Goal: Task Accomplishment & Management: Use online tool/utility

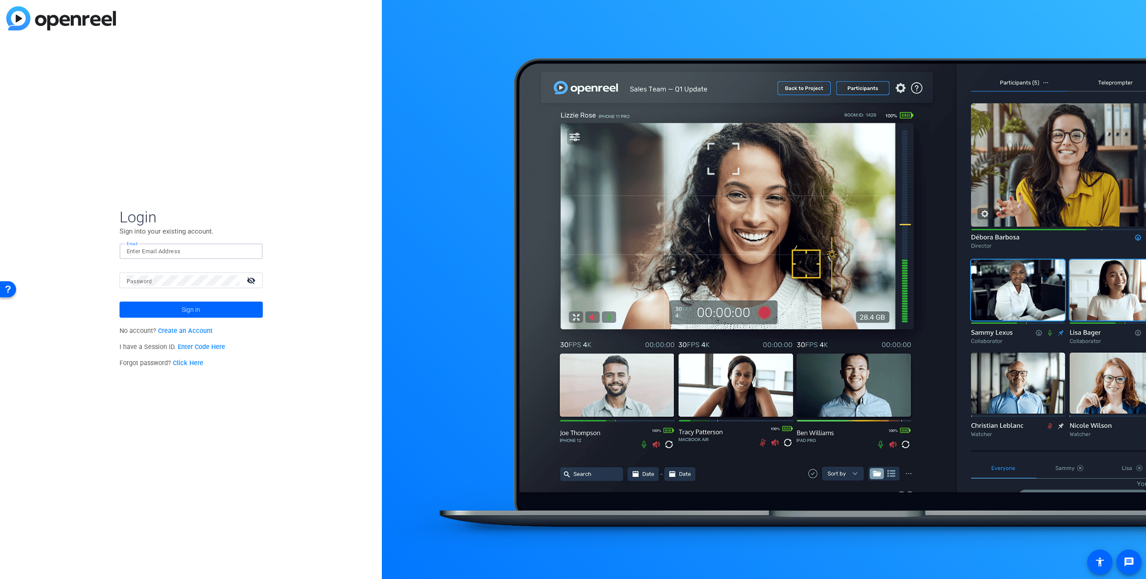
click at [169, 249] on input "Email" at bounding box center [191, 251] width 129 height 11
type input "stephan.maier@mmpro.de"
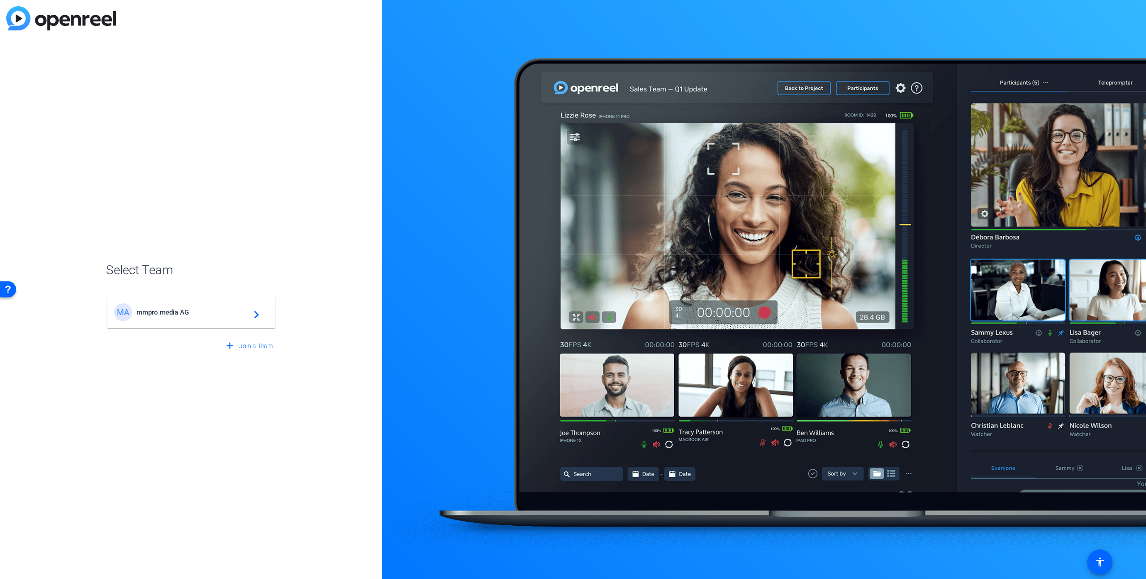
click at [171, 310] on span "mmpro media AG" at bounding box center [193, 312] width 112 height 8
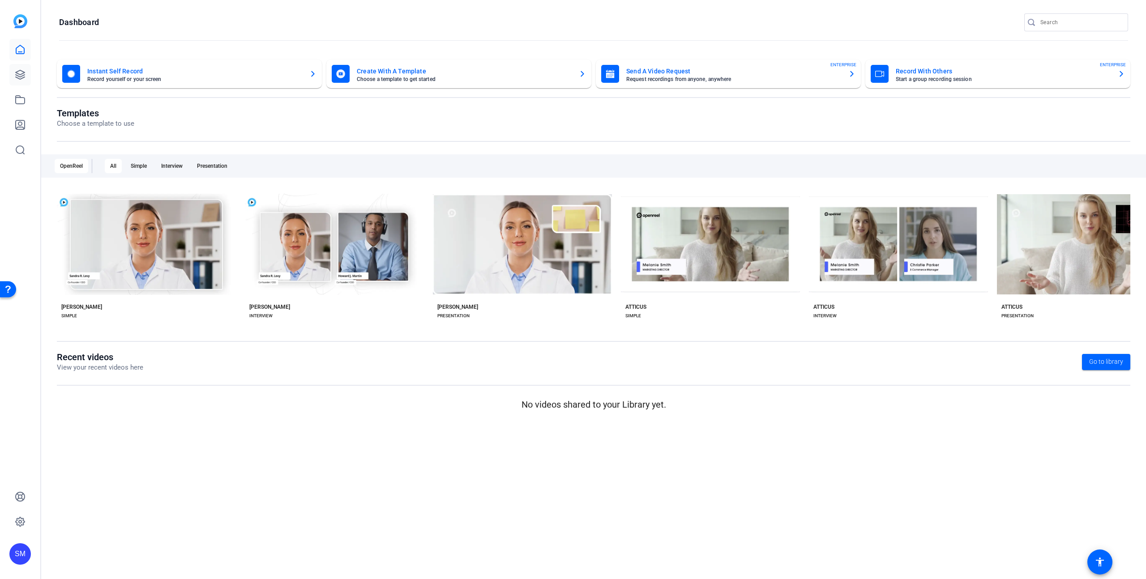
click at [21, 78] on icon at bounding box center [20, 74] width 11 height 11
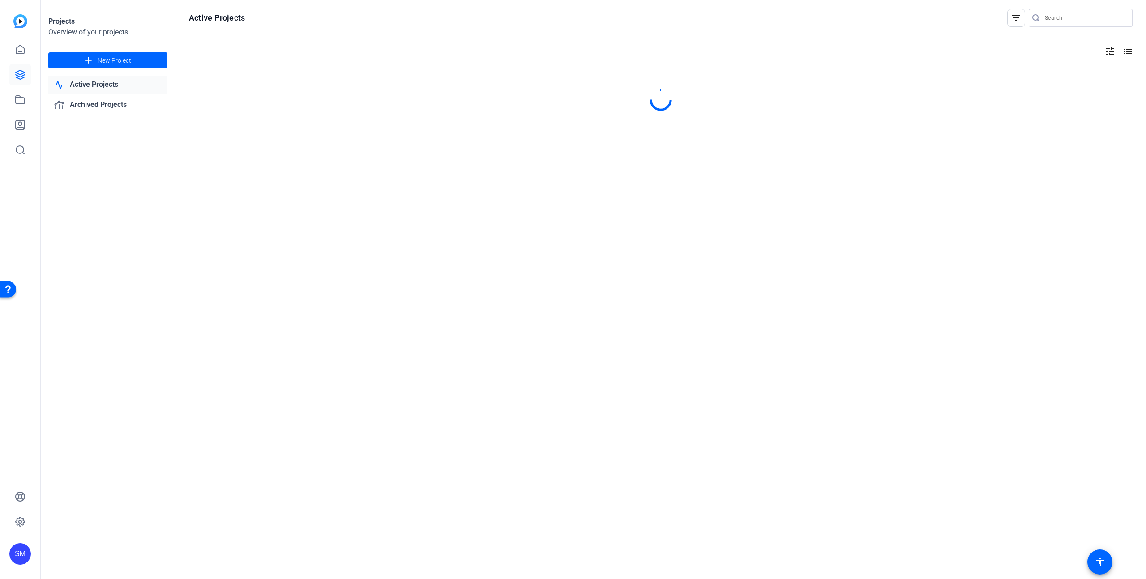
click at [103, 86] on link "Active Projects" at bounding box center [107, 85] width 119 height 18
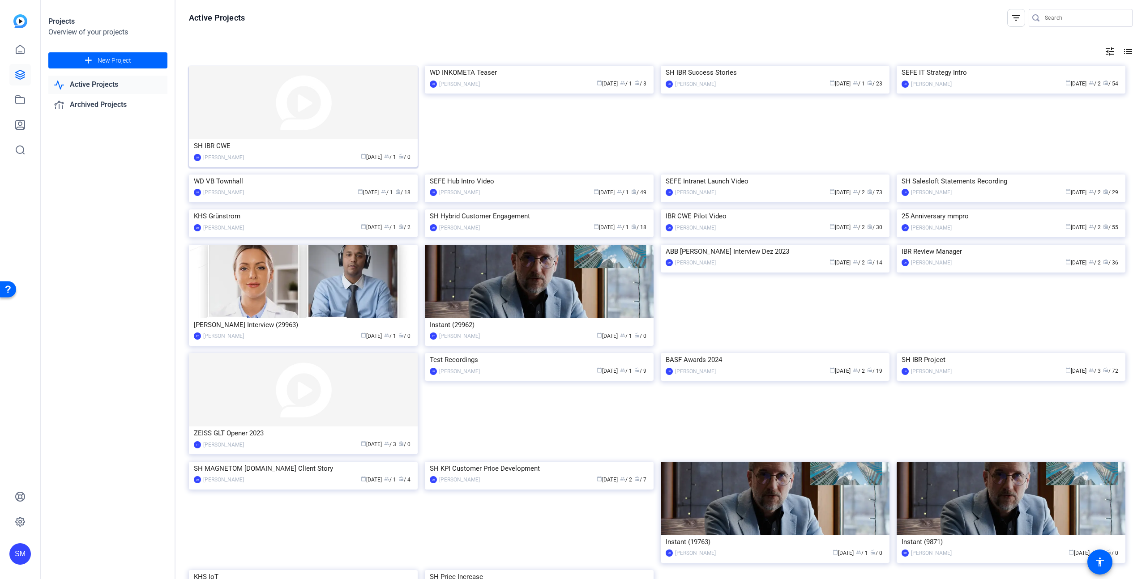
click at [268, 127] on img at bounding box center [303, 102] width 229 height 73
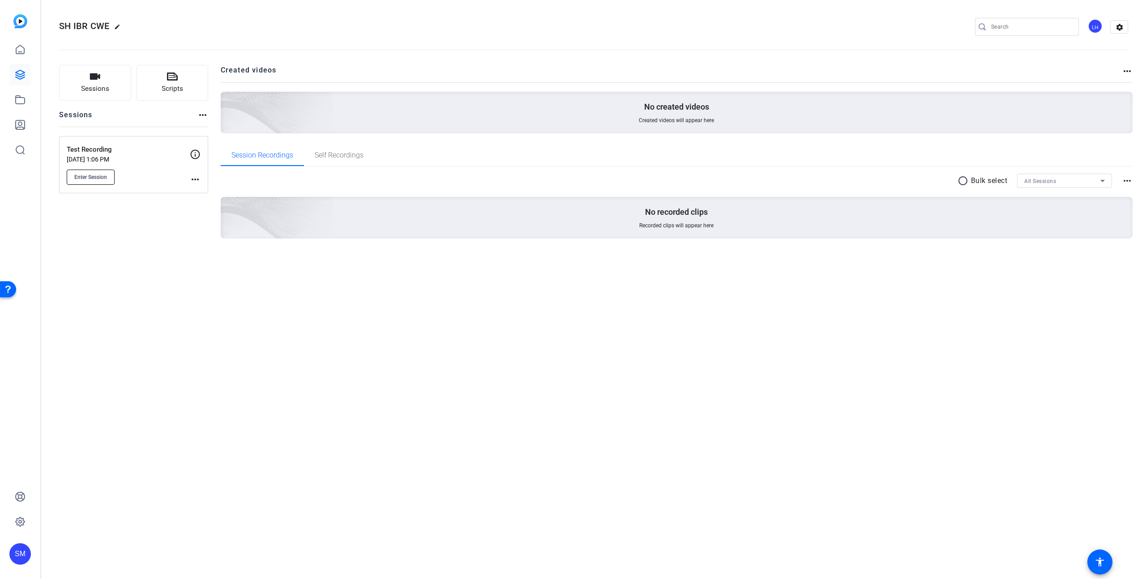
click at [97, 173] on button "Enter Session" at bounding box center [91, 177] width 48 height 15
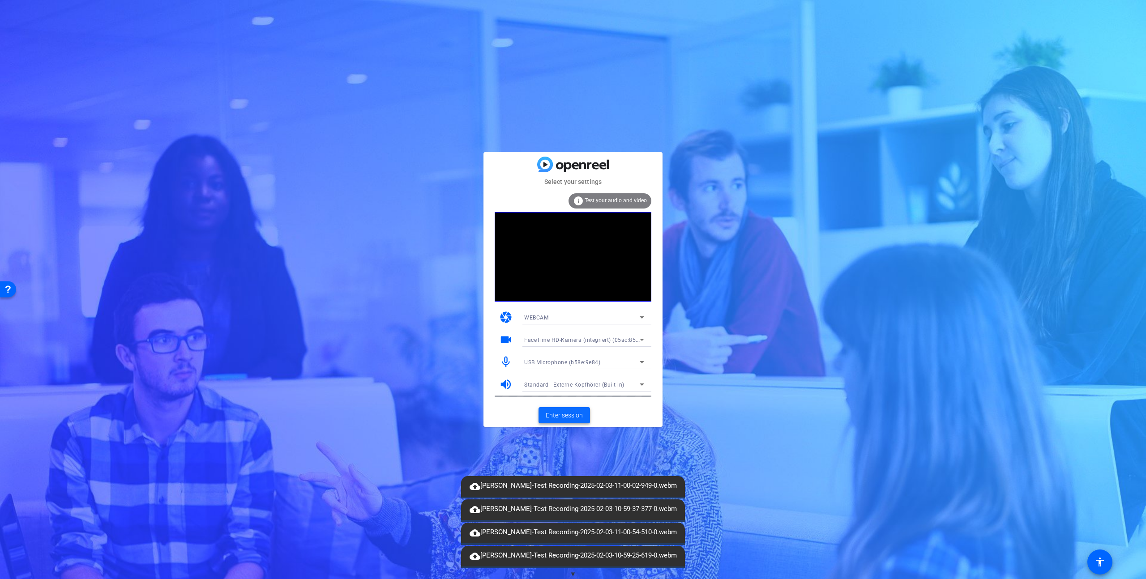
click at [572, 416] on span "Enter session" at bounding box center [564, 415] width 37 height 9
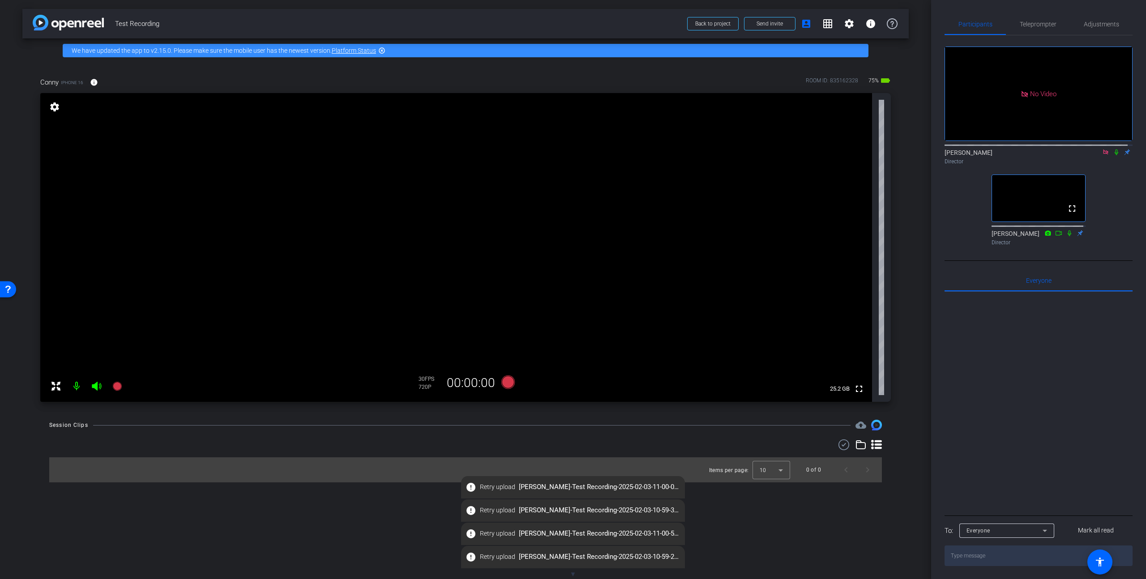
click at [1103, 156] on mat-icon at bounding box center [1105, 152] width 11 height 8
click at [1091, 155] on icon at bounding box center [1094, 152] width 7 height 6
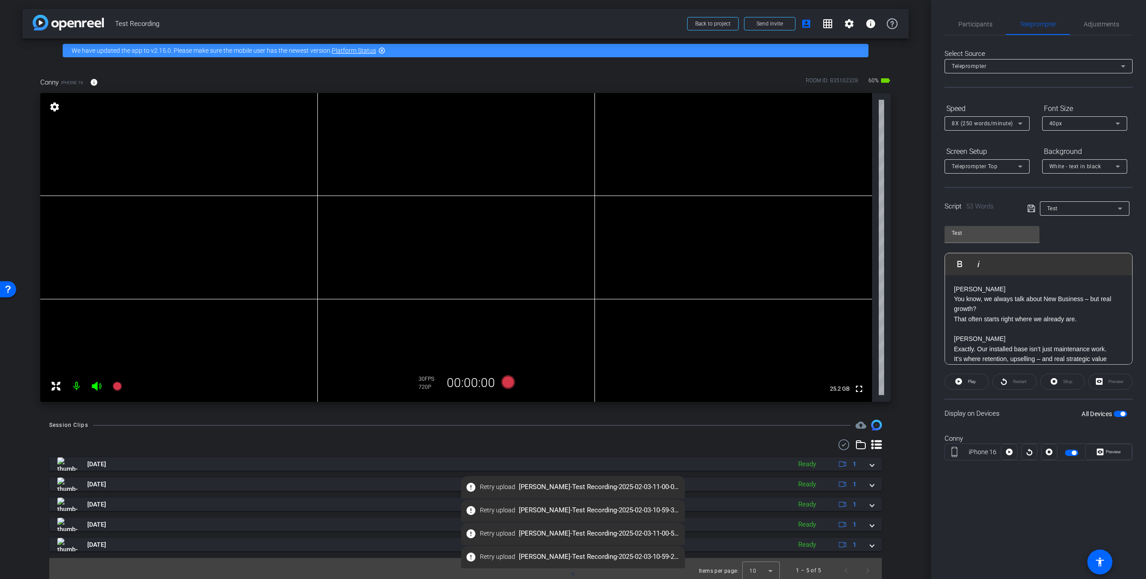
click at [1031, 510] on div "Participants Teleprompter Adjustments Stephan Maier Director Lars Hoeppner Dire…" at bounding box center [1038, 289] width 215 height 579
click at [1122, 452] on span at bounding box center [1108, 451] width 46 height 21
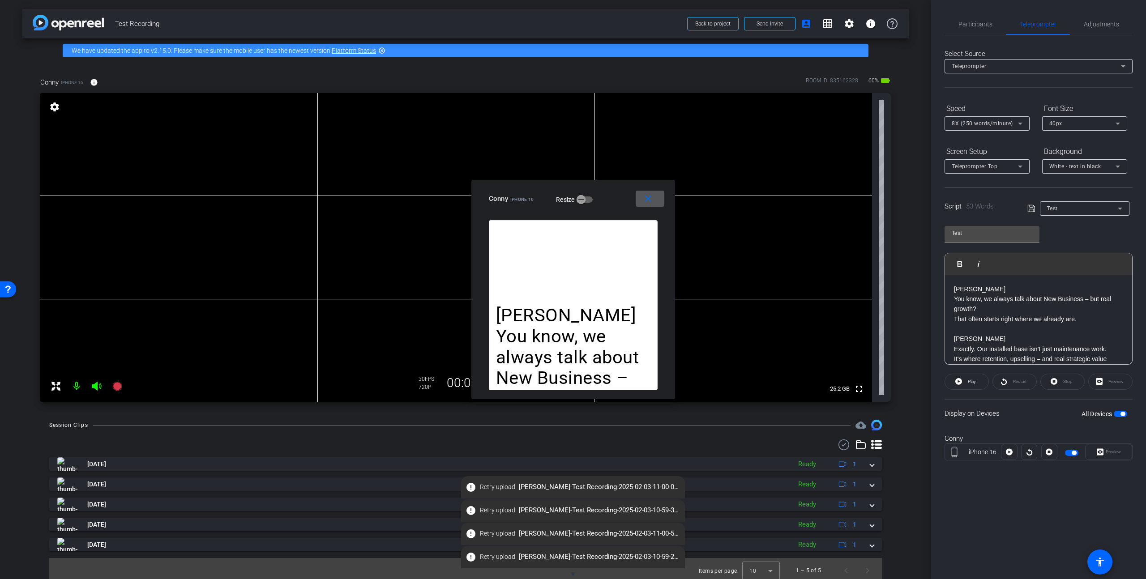
click at [651, 198] on mat-icon "close" at bounding box center [647, 198] width 11 height 11
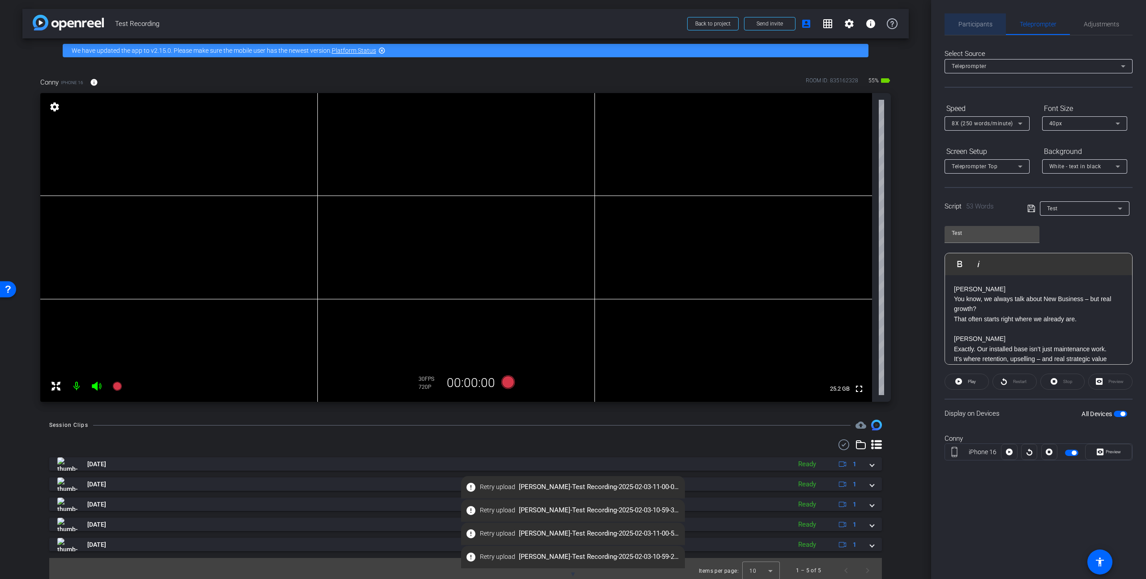
click at [983, 26] on span "Participants" at bounding box center [975, 24] width 34 height 6
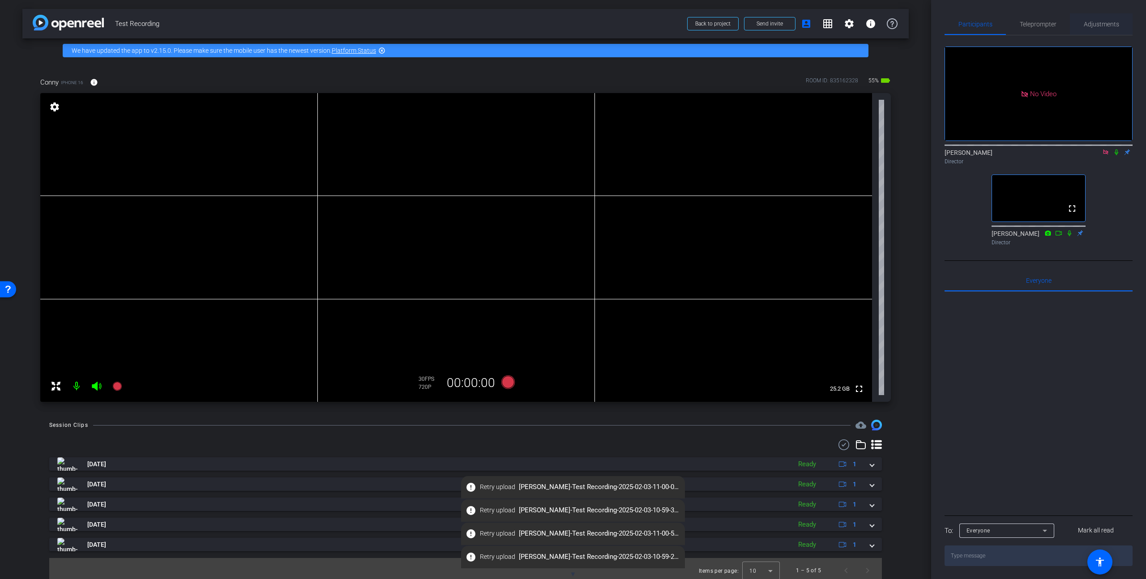
click at [1106, 17] on span "Adjustments" at bounding box center [1101, 23] width 35 height 21
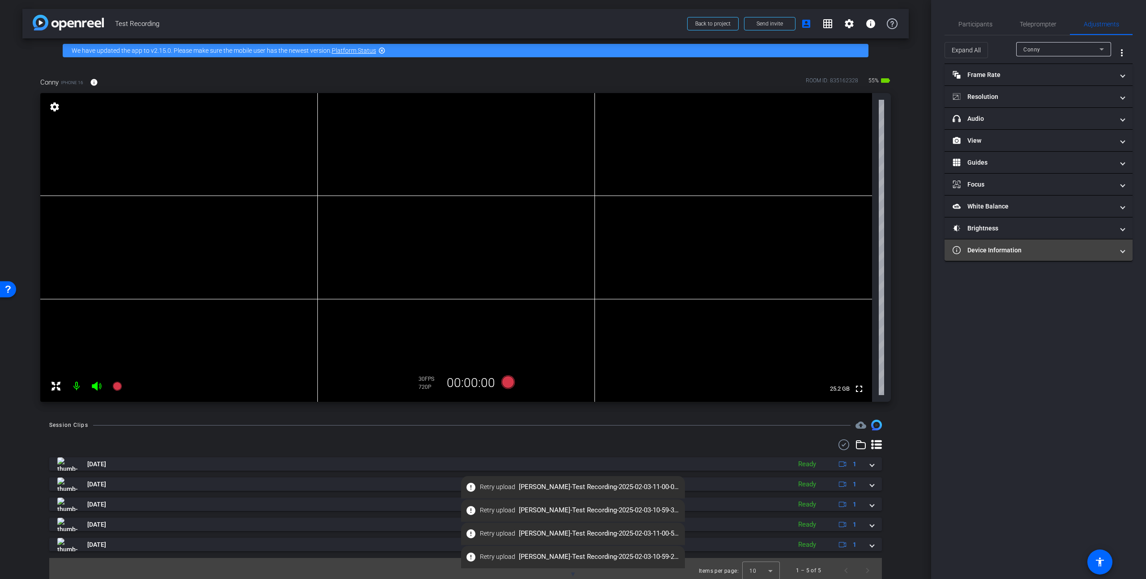
click at [1063, 247] on mat-panel-title "Device Information" at bounding box center [1032, 250] width 161 height 9
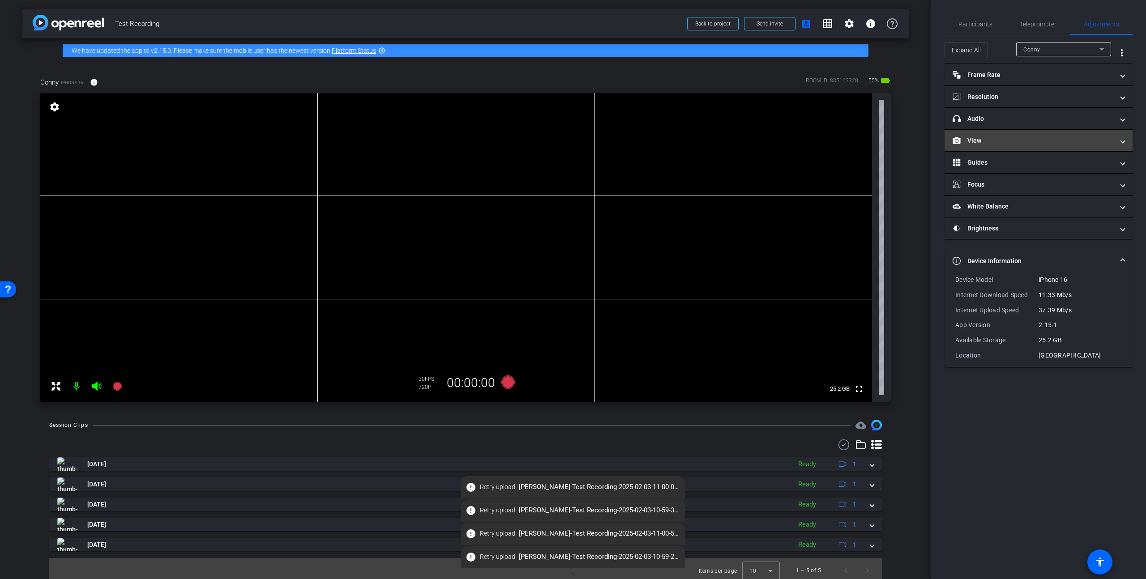
click at [1075, 139] on mat-panel-title "View" at bounding box center [1032, 140] width 161 height 9
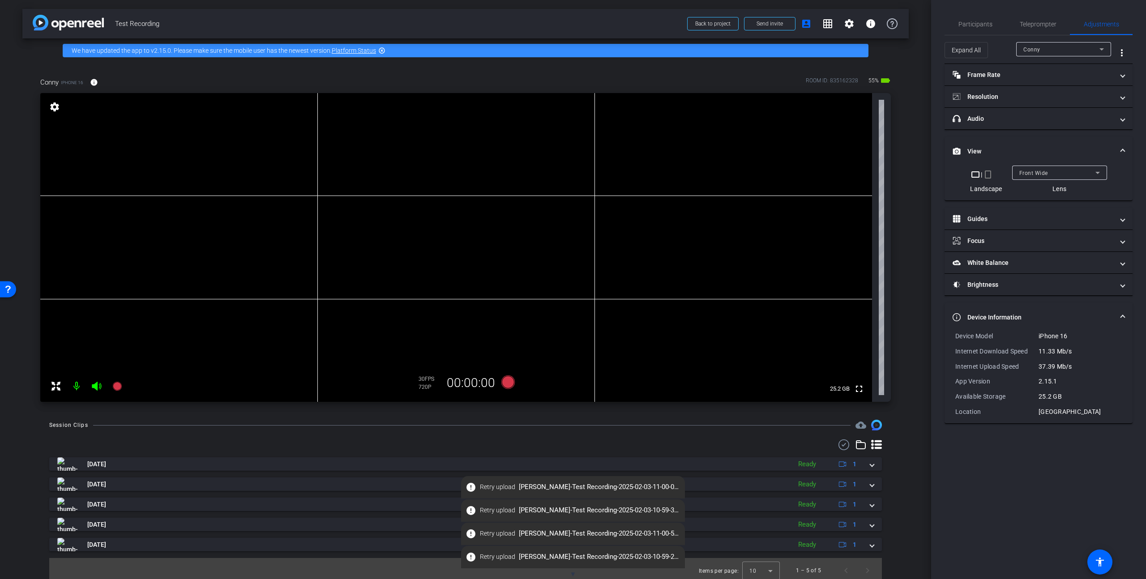
click at [1097, 172] on icon at bounding box center [1097, 172] width 11 height 11
click at [1137, 166] on div at bounding box center [573, 289] width 1146 height 579
click at [974, 22] on span "Participants" at bounding box center [975, 24] width 34 height 6
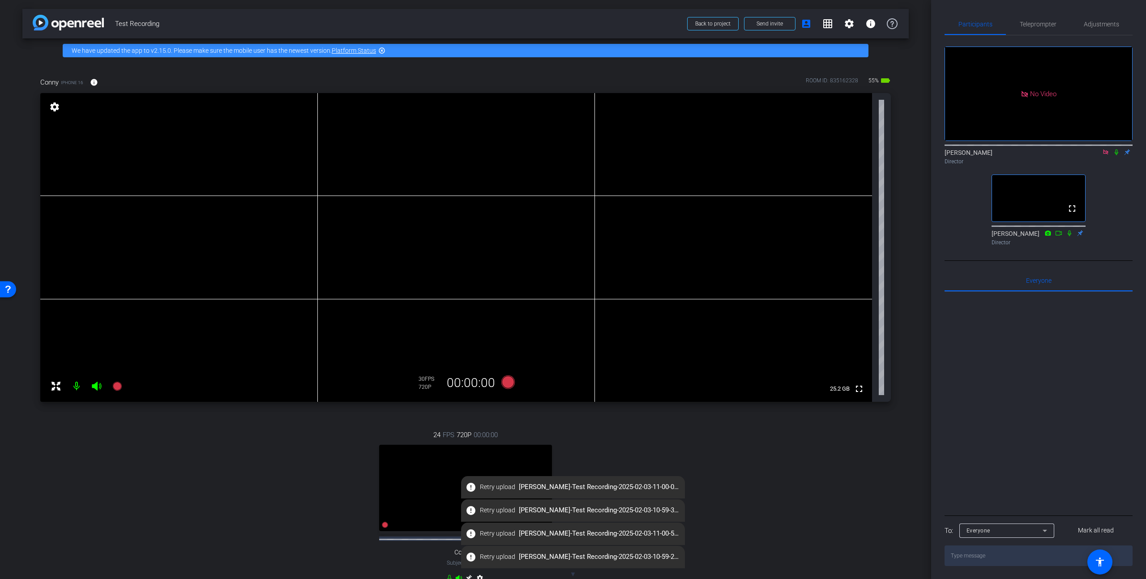
click at [163, 479] on div "24 FPS 720P 00:00:00 fullscreen Conny 1 Subject - Chrome settings" at bounding box center [465, 507] width 850 height 185
click at [446, 483] on video at bounding box center [465, 488] width 173 height 86
click at [470, 489] on mat-icon "error" at bounding box center [470, 487] width 11 height 11
click at [570, 494] on span "error Retry upload Stephan-Test Recording-2025-02-03-11-00-02-949-0.webm" at bounding box center [573, 487] width 224 height 16
drag, startPoint x: 593, startPoint y: 525, endPoint x: 673, endPoint y: 510, distance: 82.0
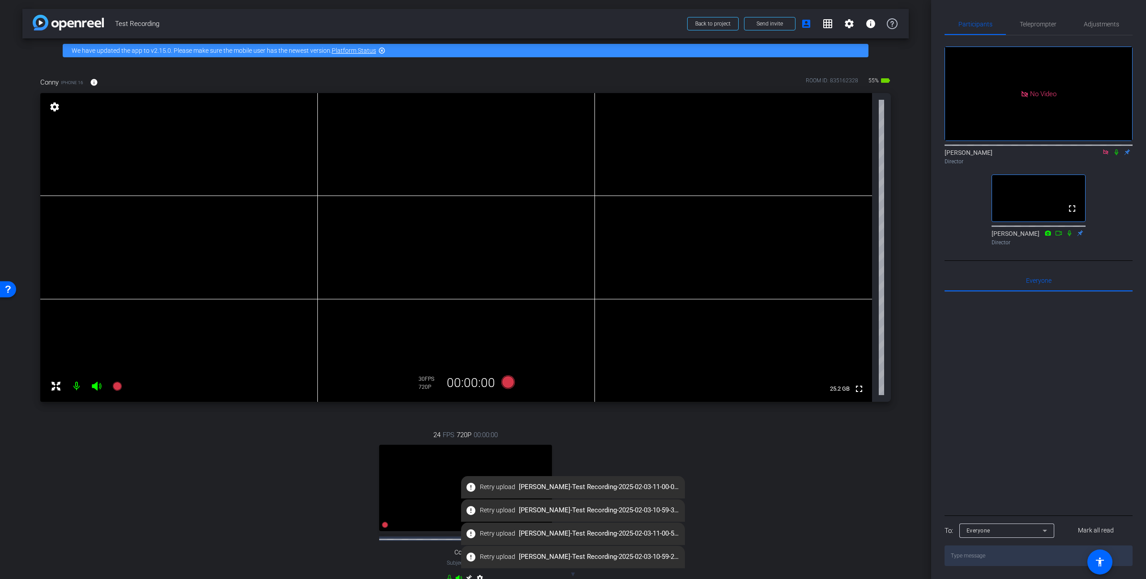
click at [593, 526] on span "error Retry upload Stephan-Test Recording-2025-02-03-11-00-54-510-0.webm" at bounding box center [573, 534] width 224 height 16
